Goal: Transaction & Acquisition: Subscribe to service/newsletter

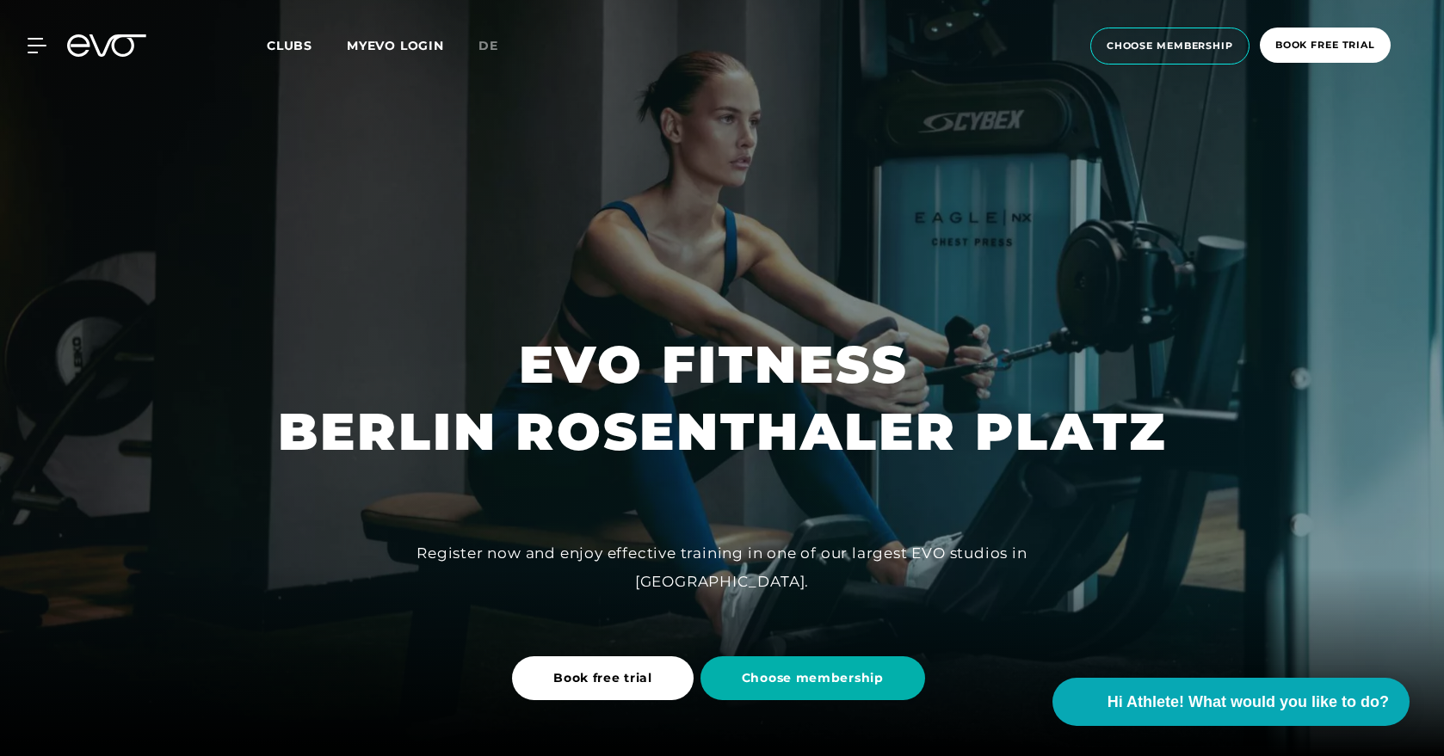
click at [288, 44] on span "Clubs" at bounding box center [290, 45] width 46 height 15
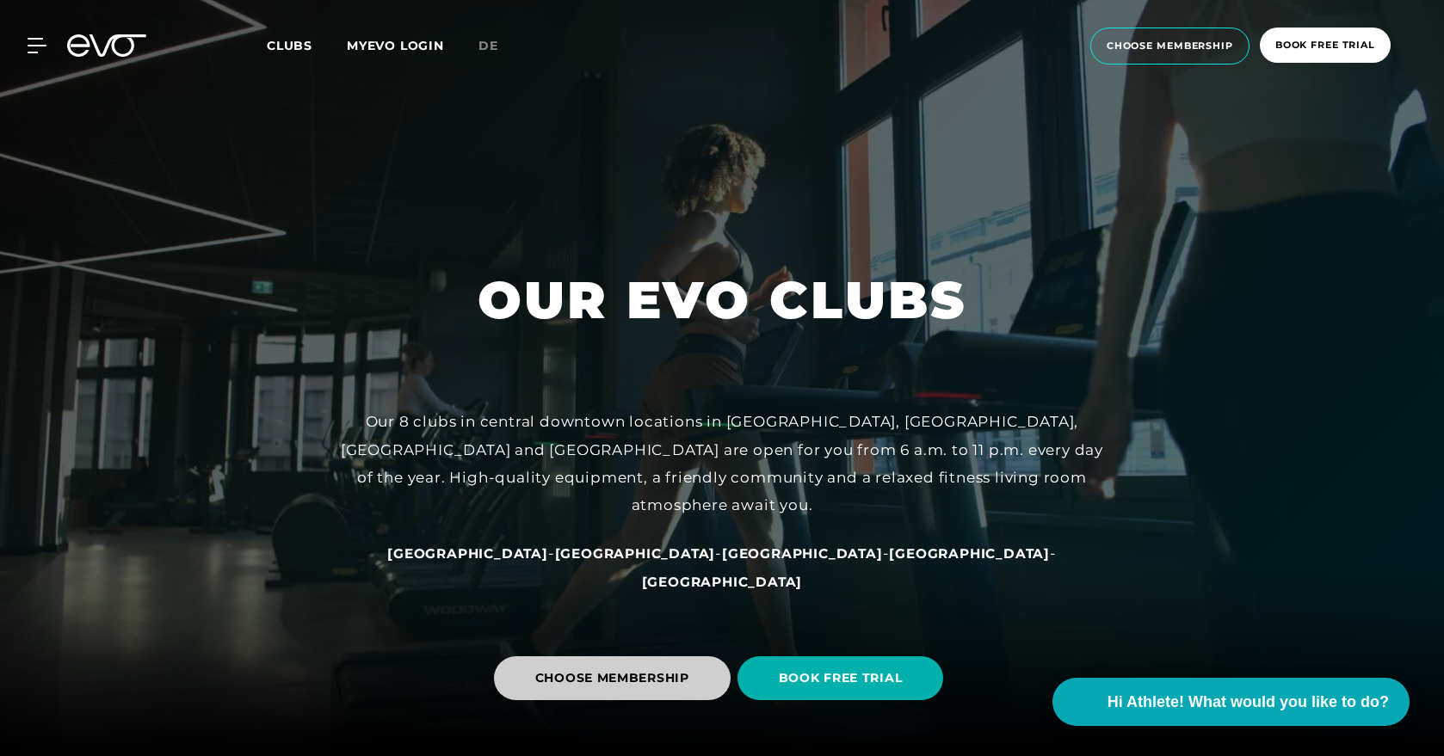
click at [624, 684] on span "CHOOSE MEMBERSHIP" at bounding box center [612, 679] width 154 height 18
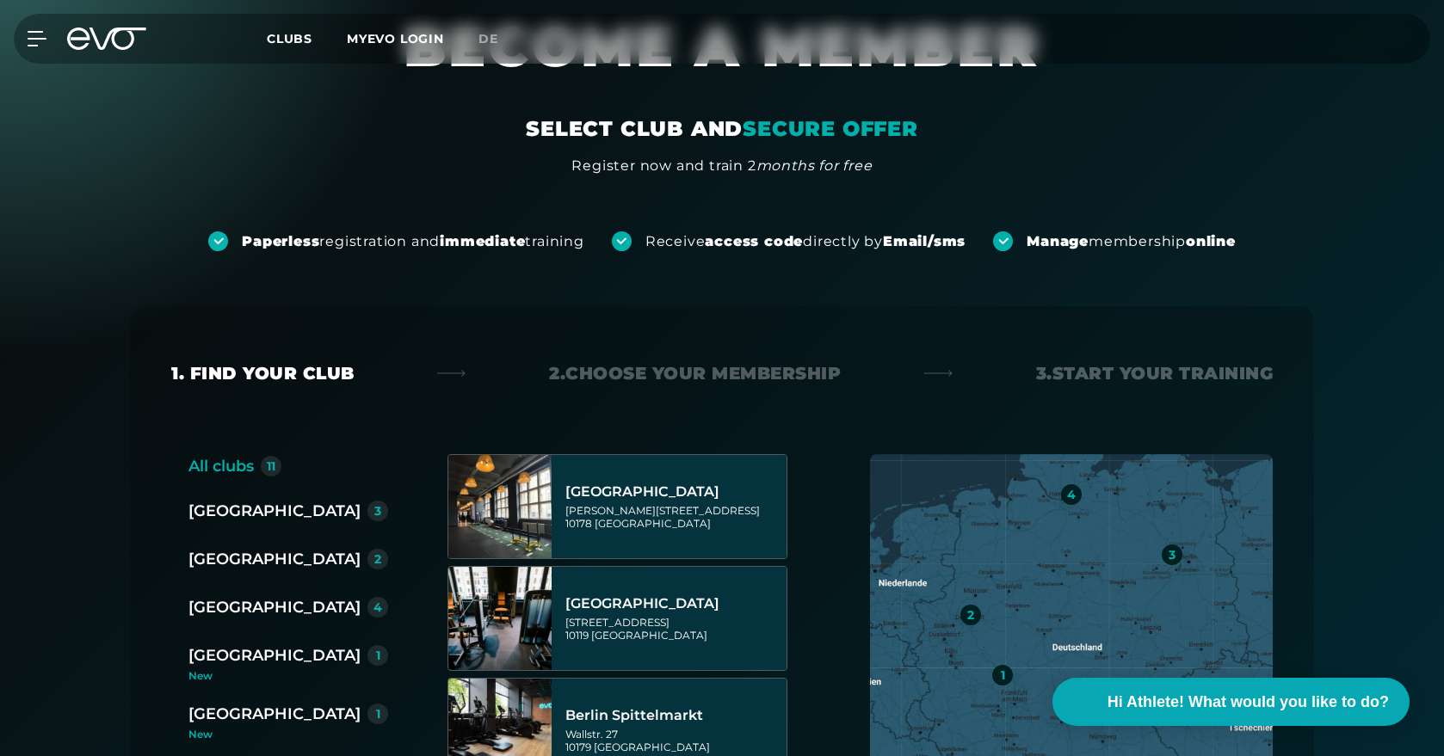
scroll to position [89, 0]
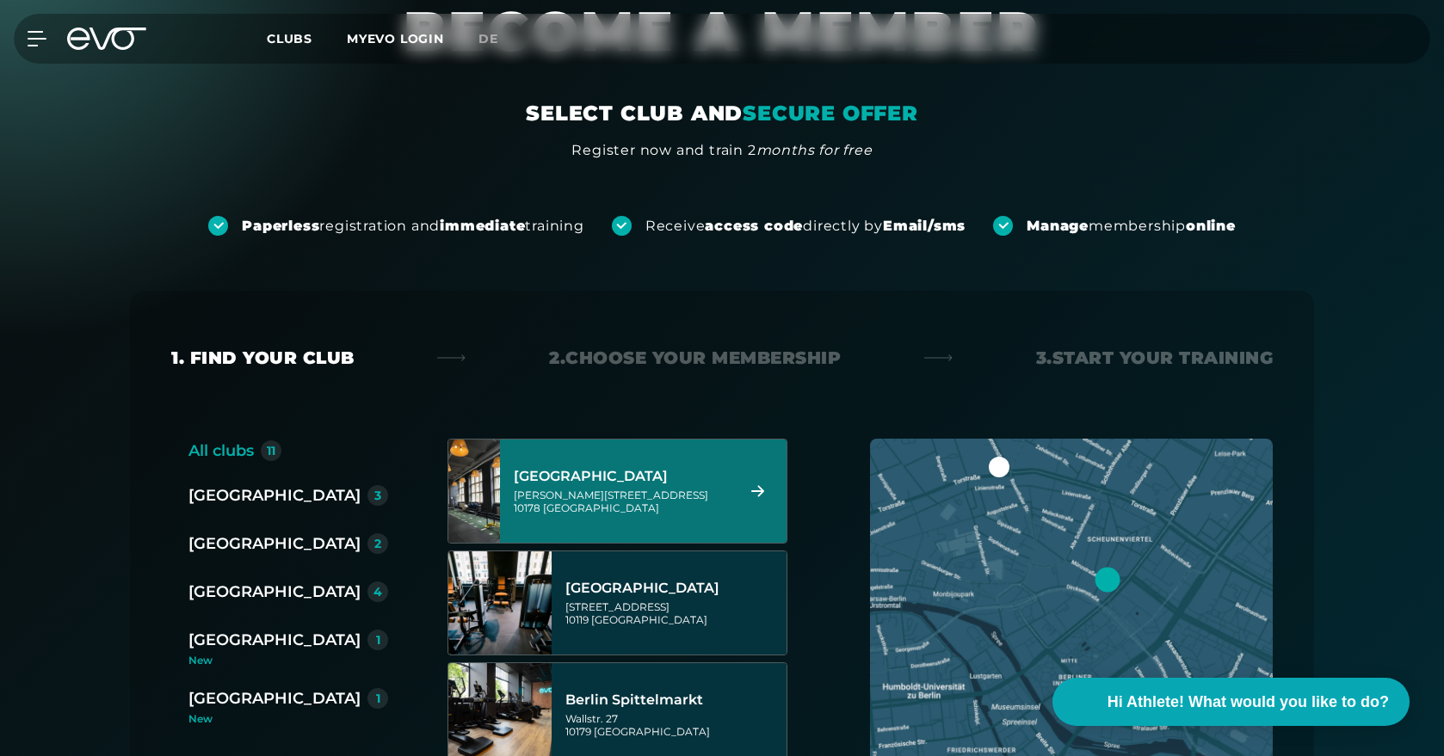
click at [707, 493] on div "[PERSON_NAME][STREET_ADDRESS]" at bounding box center [622, 502] width 216 height 26
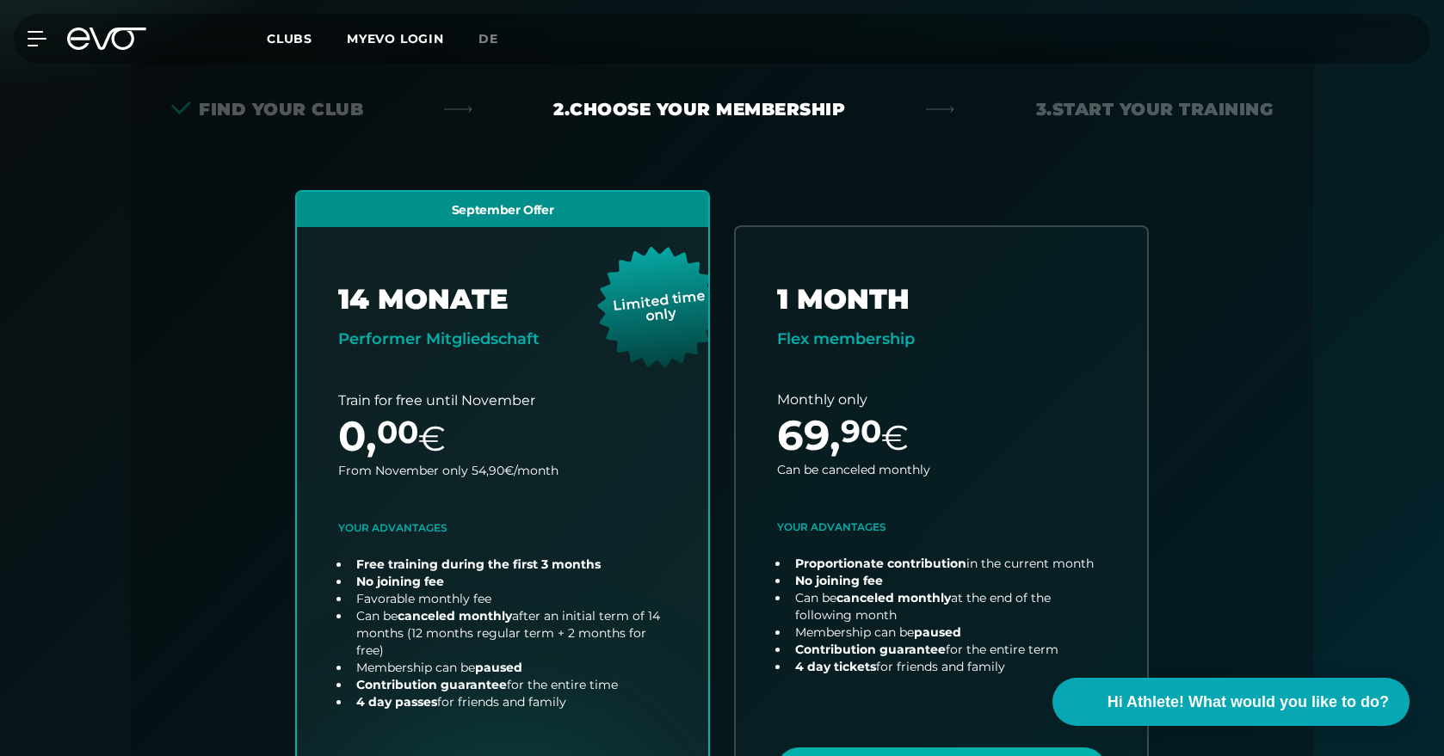
scroll to position [380, 0]
